Goal: Information Seeking & Learning: Learn about a topic

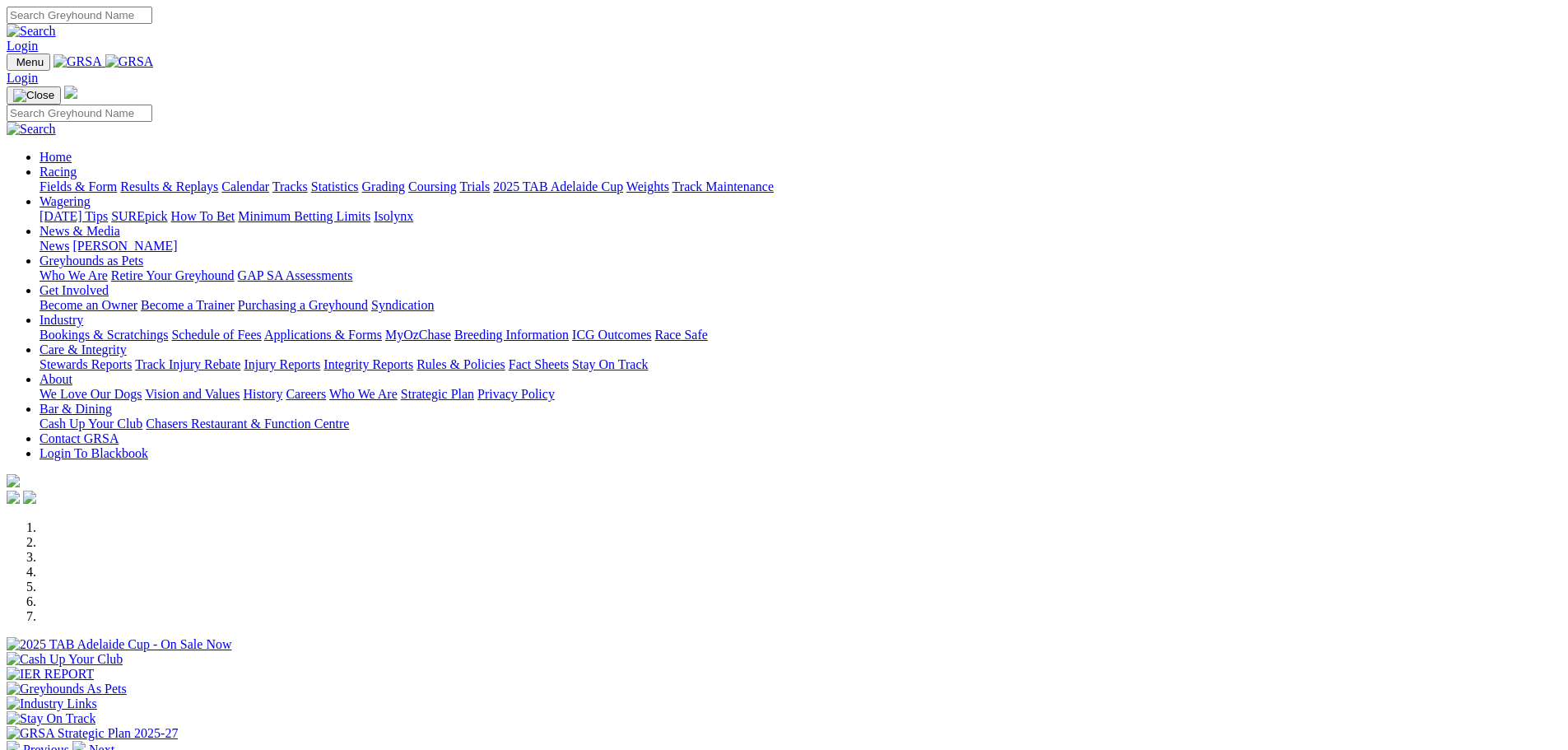
scroll to position [411, 0]
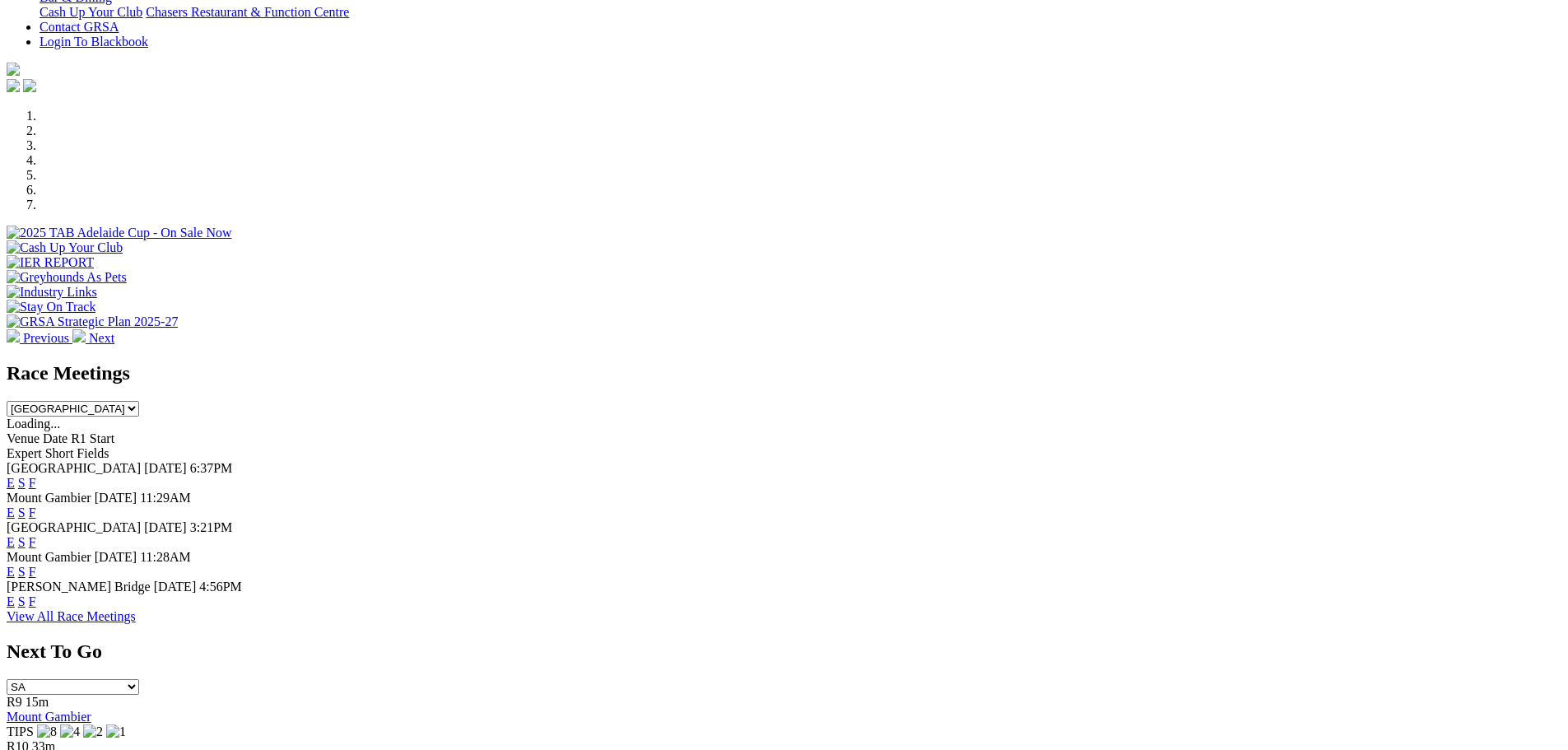
click at [14, 476] on link "E" at bounding box center [11, 483] width 9 height 14
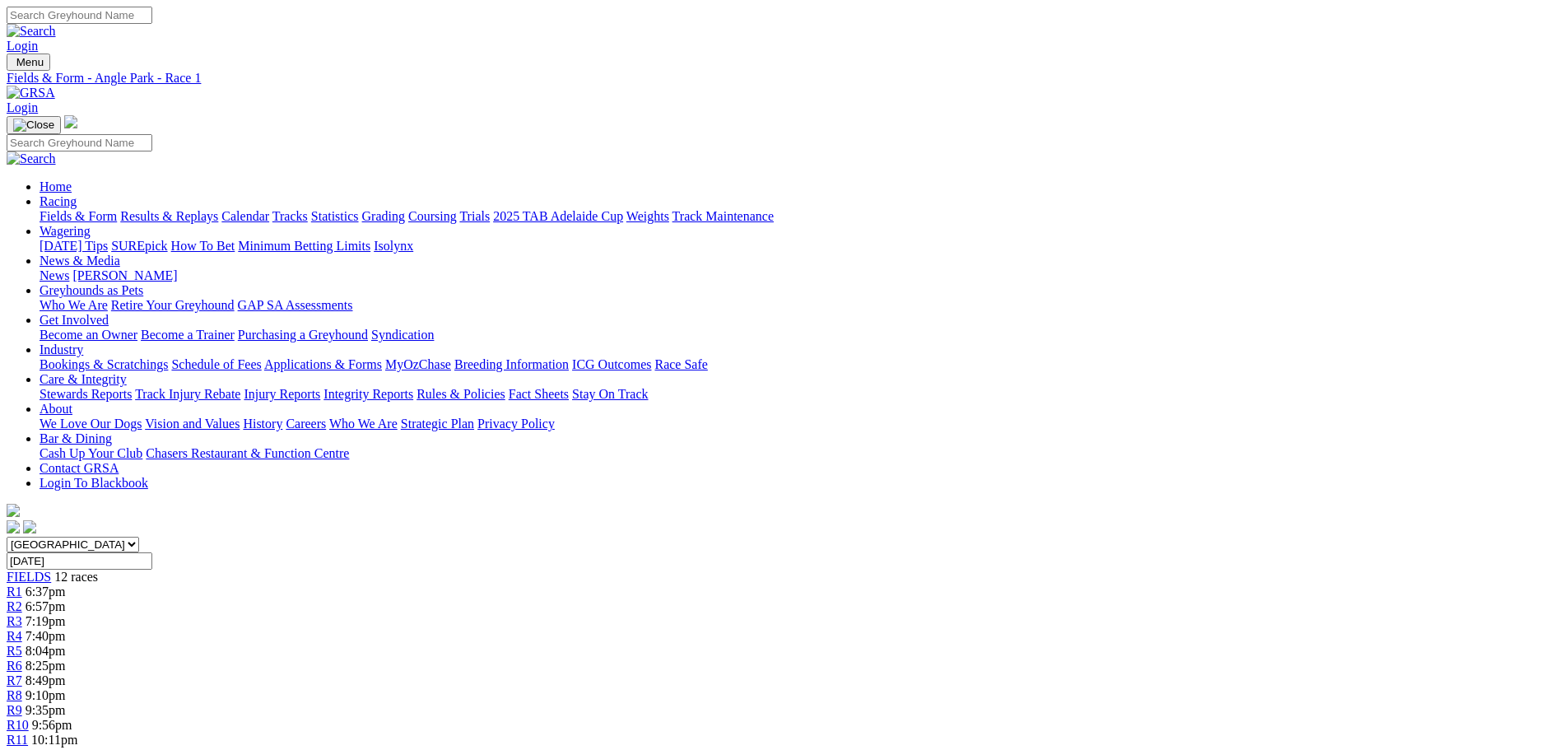
click at [879, 674] on div "R7 8:49pm" at bounding box center [784, 681] width 1554 height 14
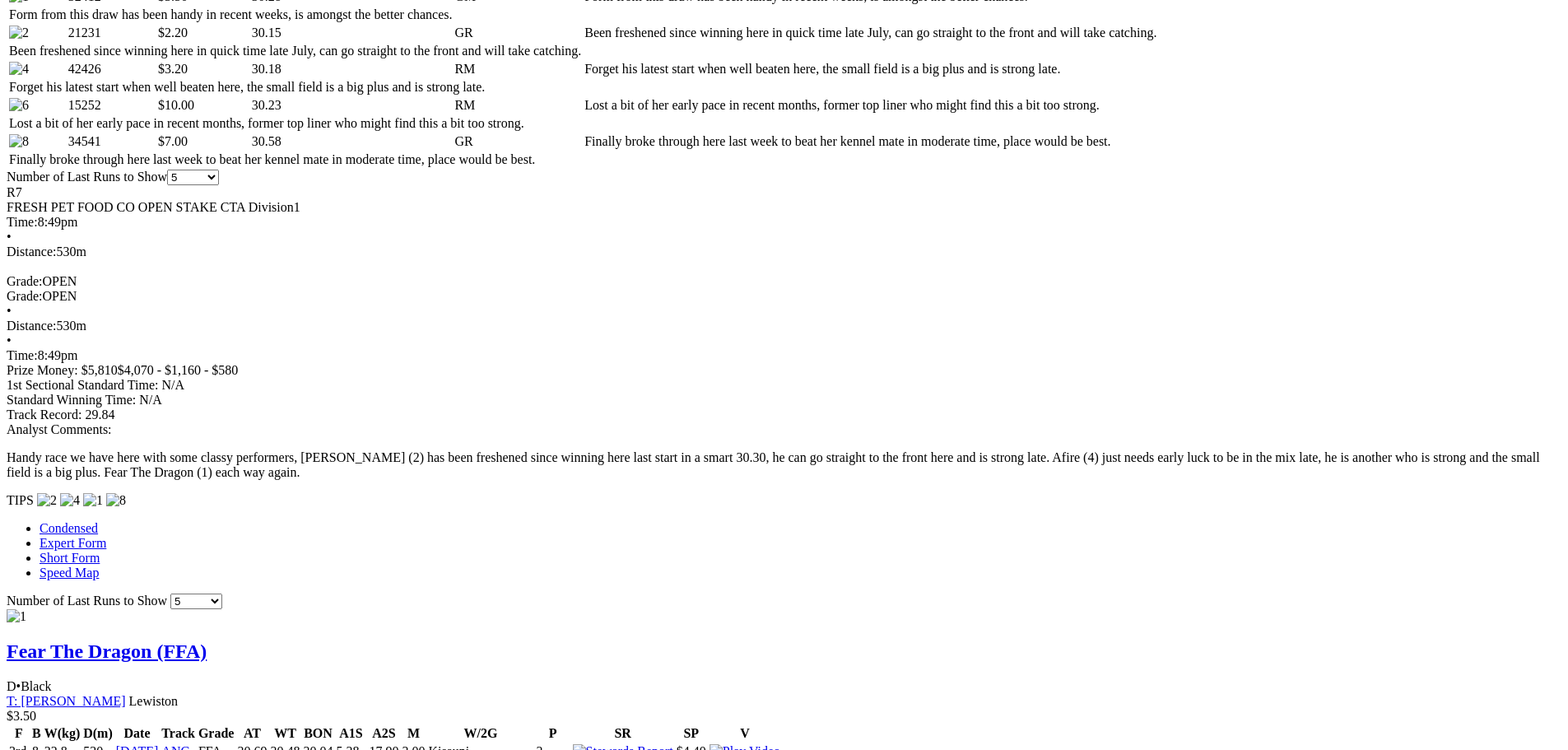
scroll to position [905, 0]
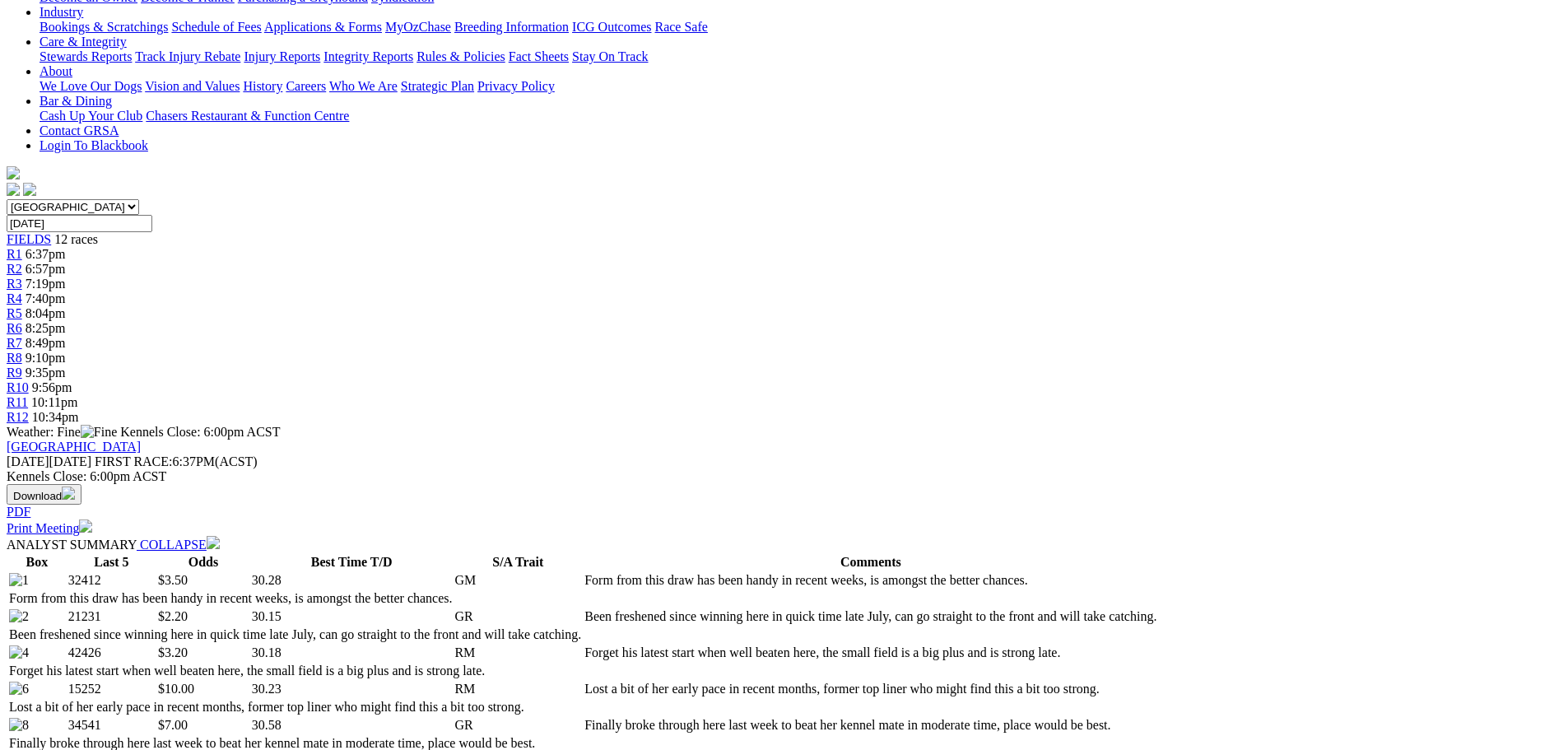
scroll to position [165, 0]
